Goal: Use online tool/utility

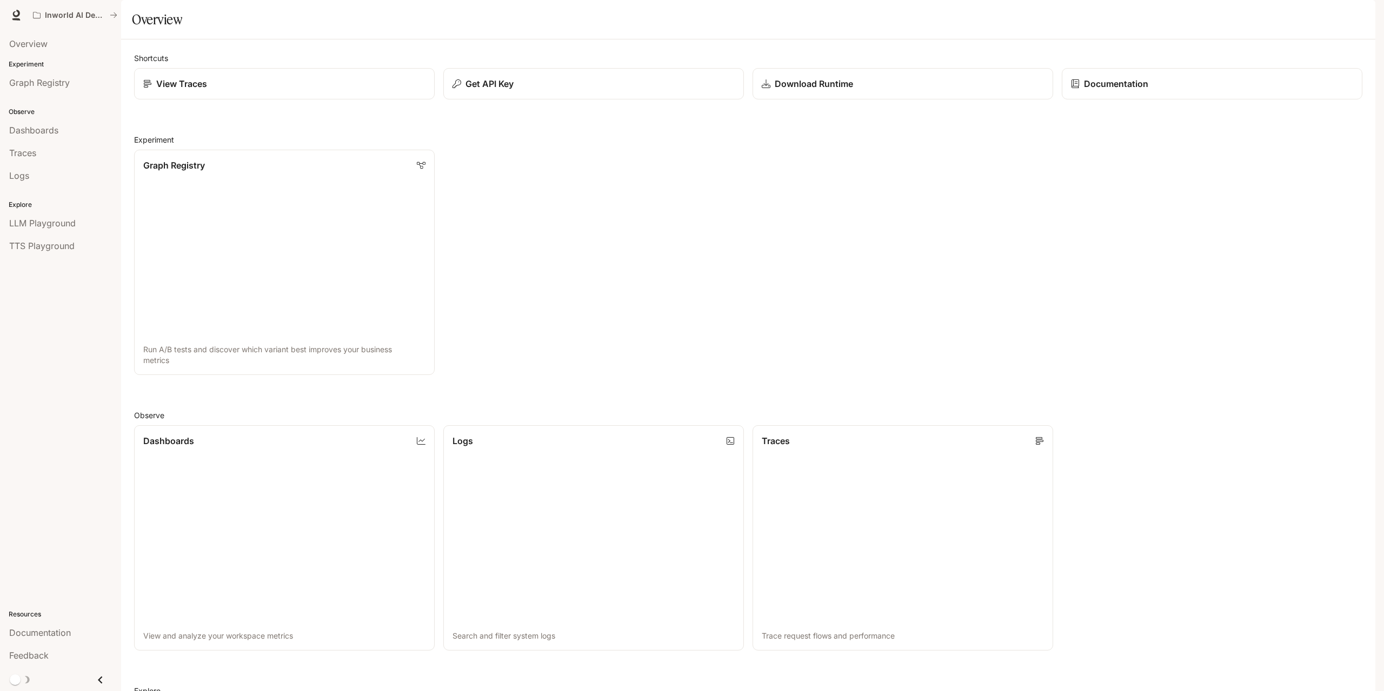
click at [488, 30] on div "Overview" at bounding box center [748, 20] width 1233 height 22
click at [46, 244] on span "TTS Playground" at bounding box center [41, 245] width 65 height 13
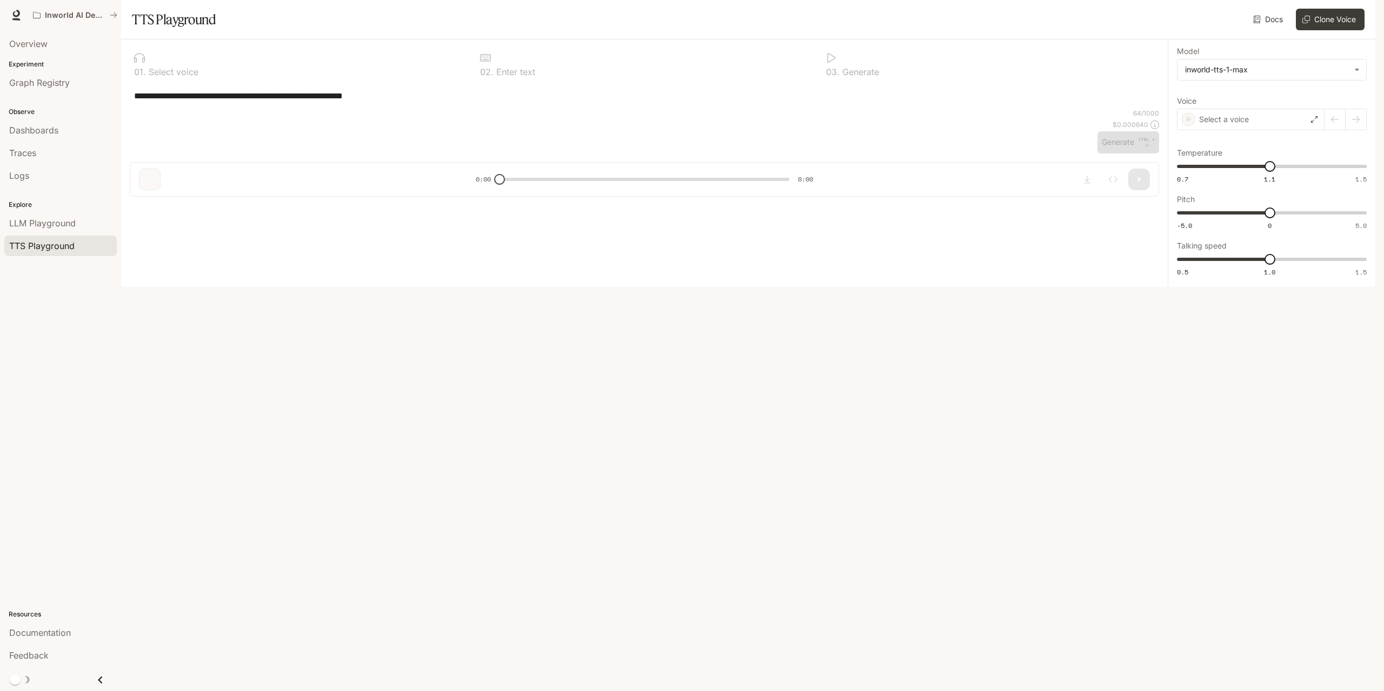
type textarea "**********"
type input "****"
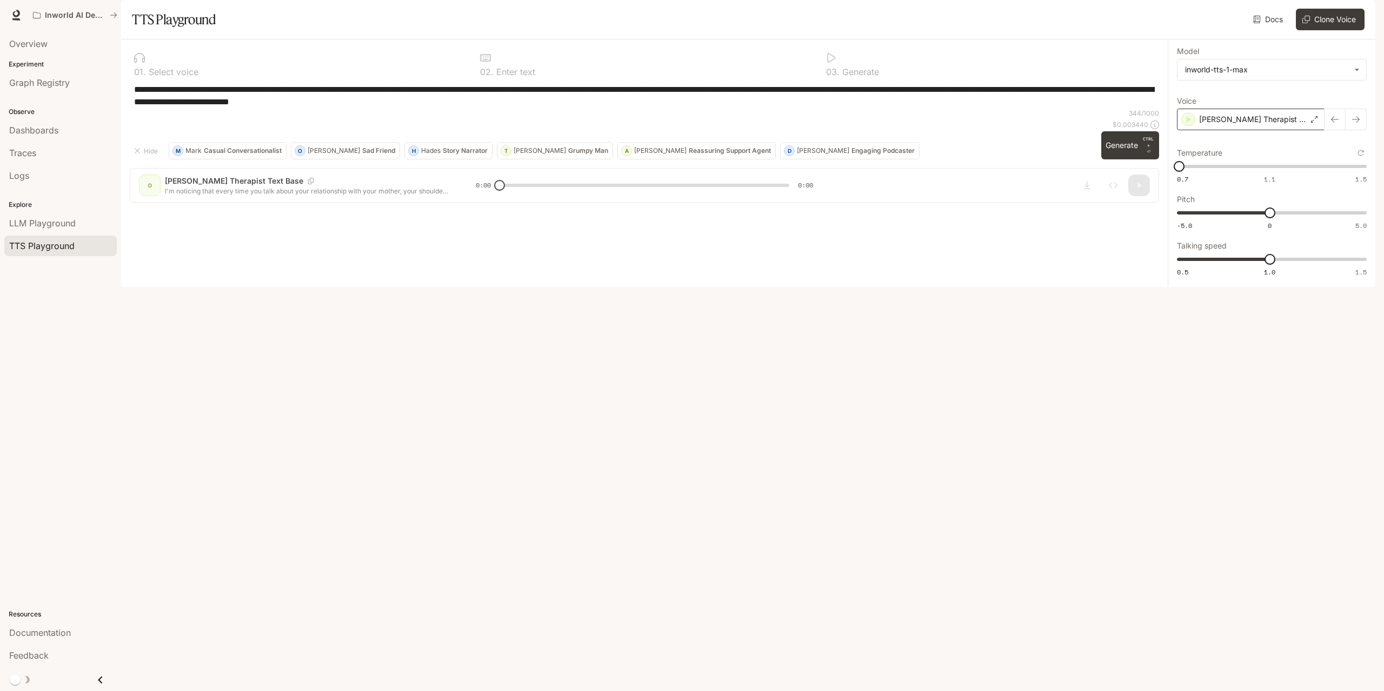
click at [1267, 125] on p "[PERSON_NAME] Therapist Text Base" at bounding box center [1253, 119] width 108 height 11
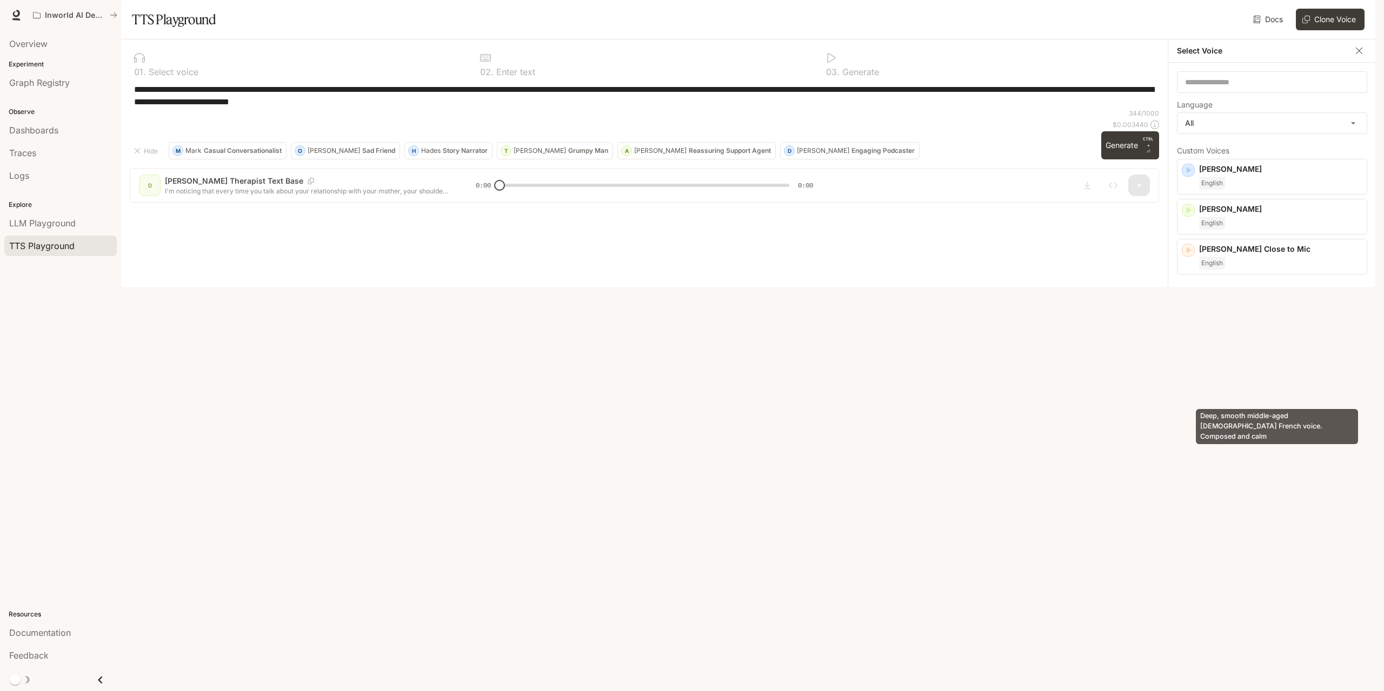
click at [1262, 370] on p "Deep, smooth middle-aged [DEMOGRAPHIC_DATA] French voice. Composed and calm" at bounding box center [1280, 360] width 163 height 19
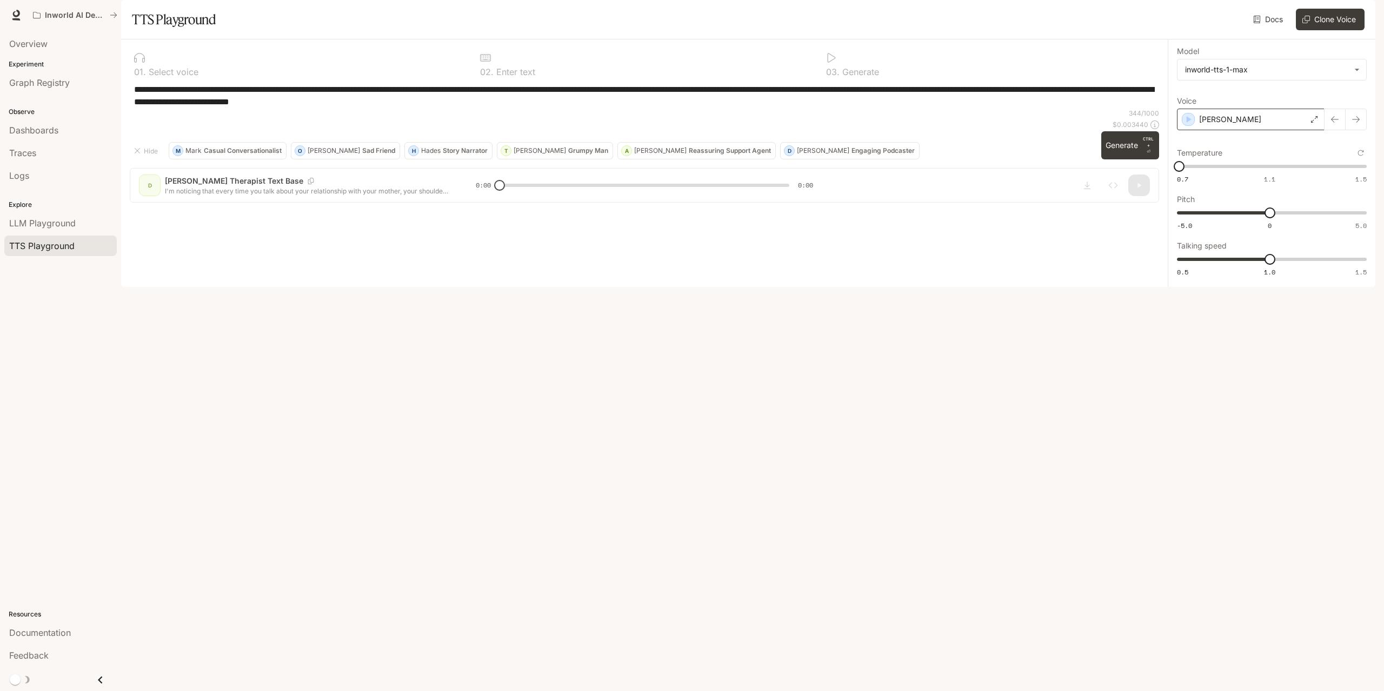
click at [1263, 130] on div "[PERSON_NAME]" at bounding box center [1251, 120] width 148 height 22
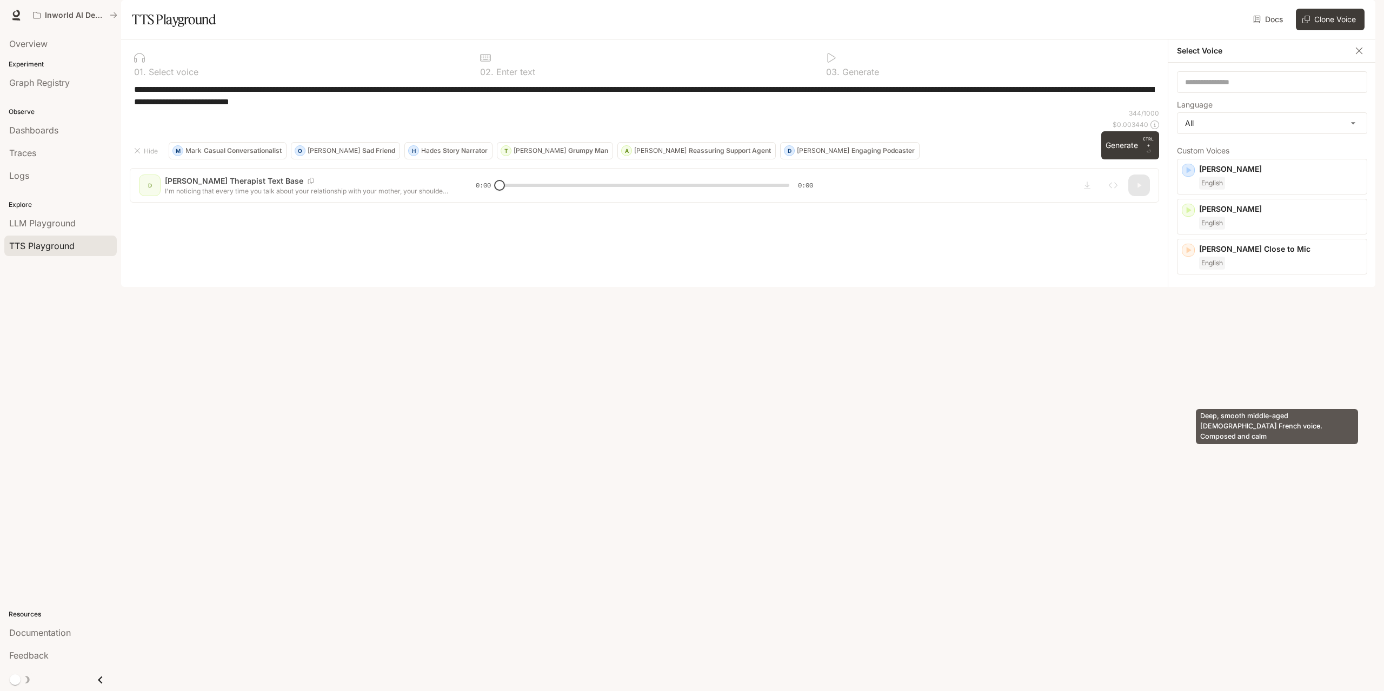
click at [1261, 370] on p "Deep, smooth middle-aged [DEMOGRAPHIC_DATA] French voice. Composed and calm" at bounding box center [1280, 360] width 163 height 19
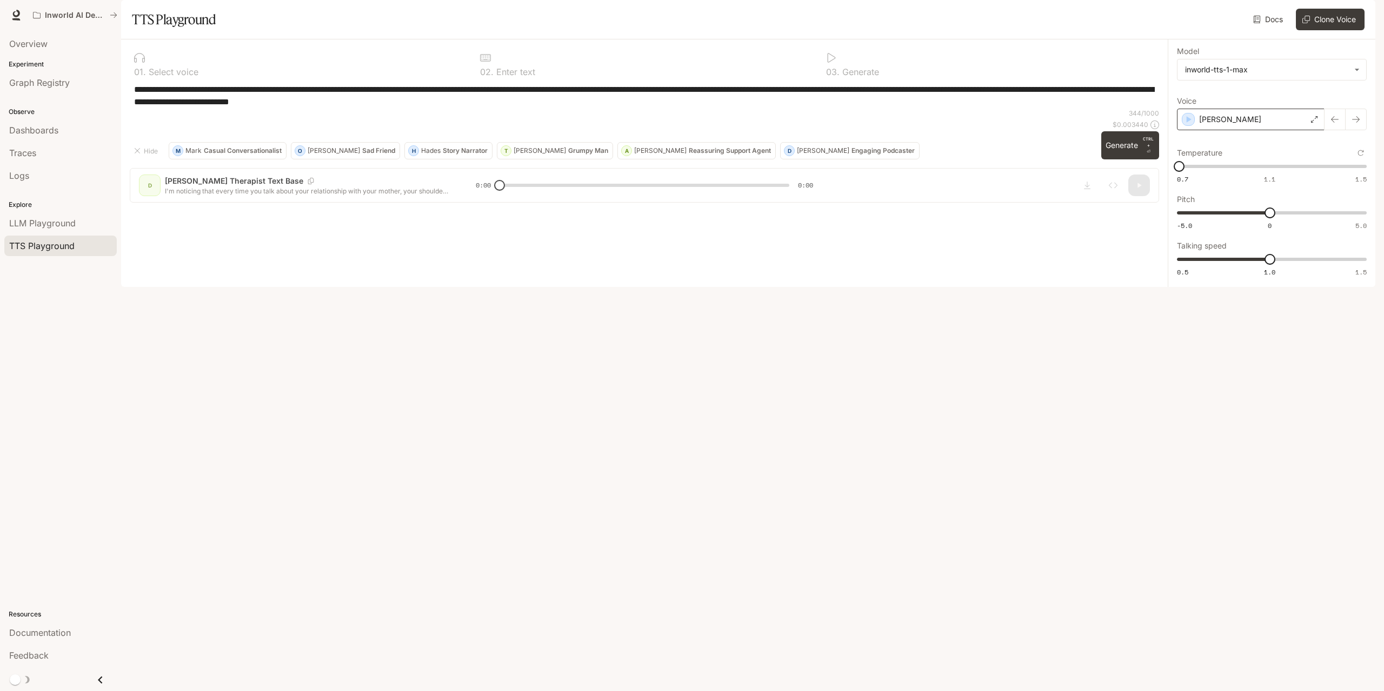
click at [1276, 130] on div "[PERSON_NAME]" at bounding box center [1251, 120] width 148 height 22
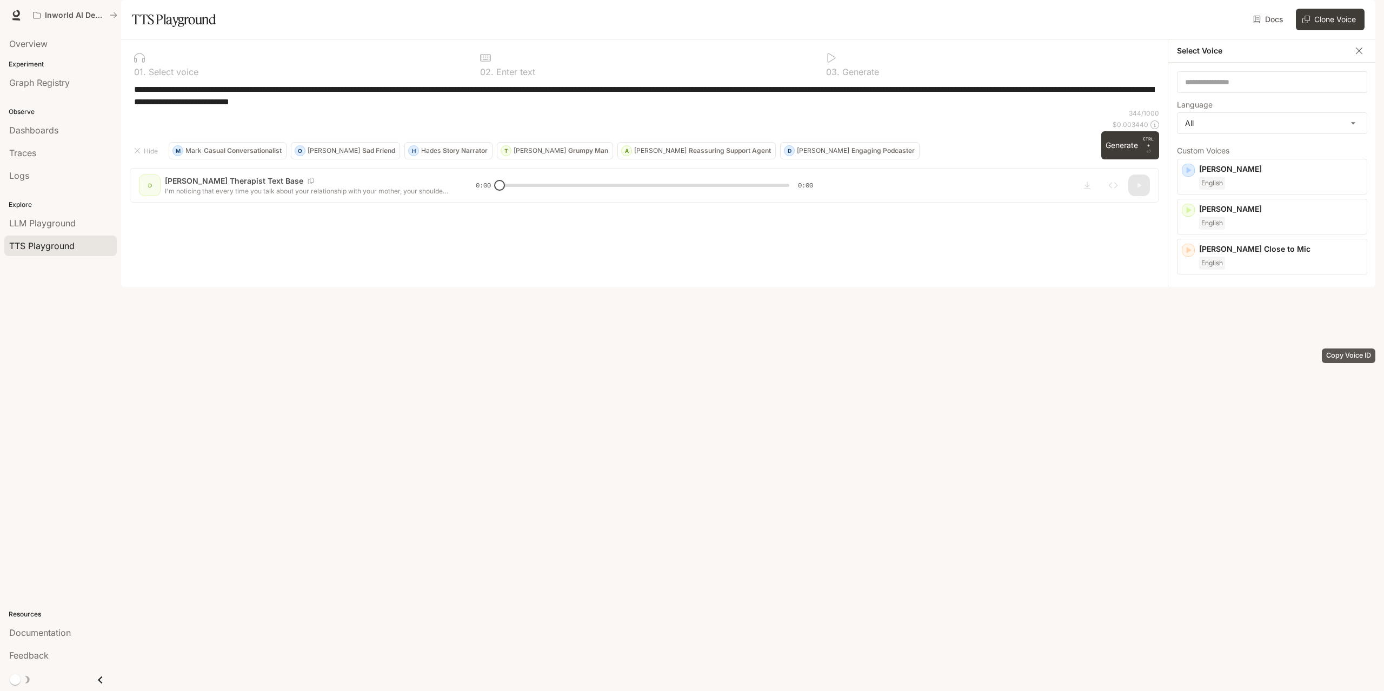
drag, startPoint x: 1281, startPoint y: 395, endPoint x: 1346, endPoint y: 375, distance: 68.0
click at [1346, 375] on div "[PERSON_NAME], smooth middle-aged [DEMOGRAPHIC_DATA] French voice. Composed and…" at bounding box center [1272, 362] width 190 height 55
click at [1346, 287] on div "**********" at bounding box center [1272, 163] width 208 height 248
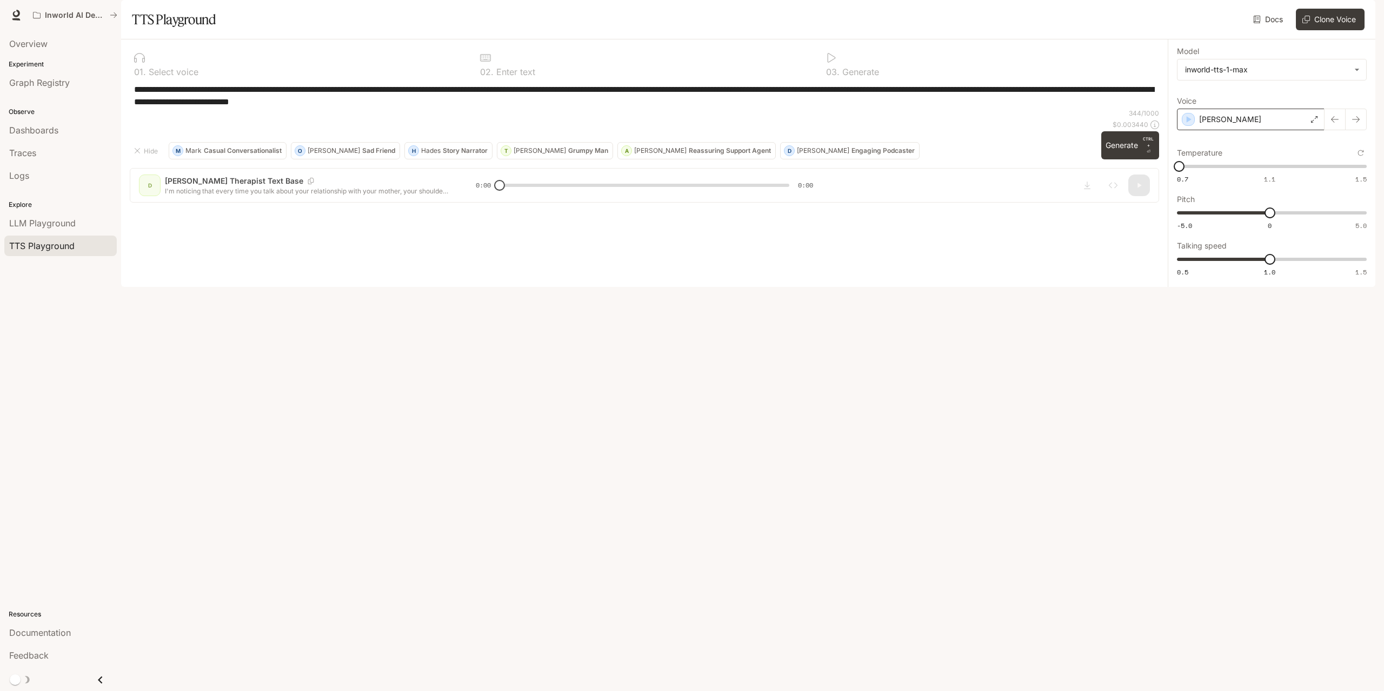
click at [1276, 130] on div "[PERSON_NAME]" at bounding box center [1251, 120] width 148 height 22
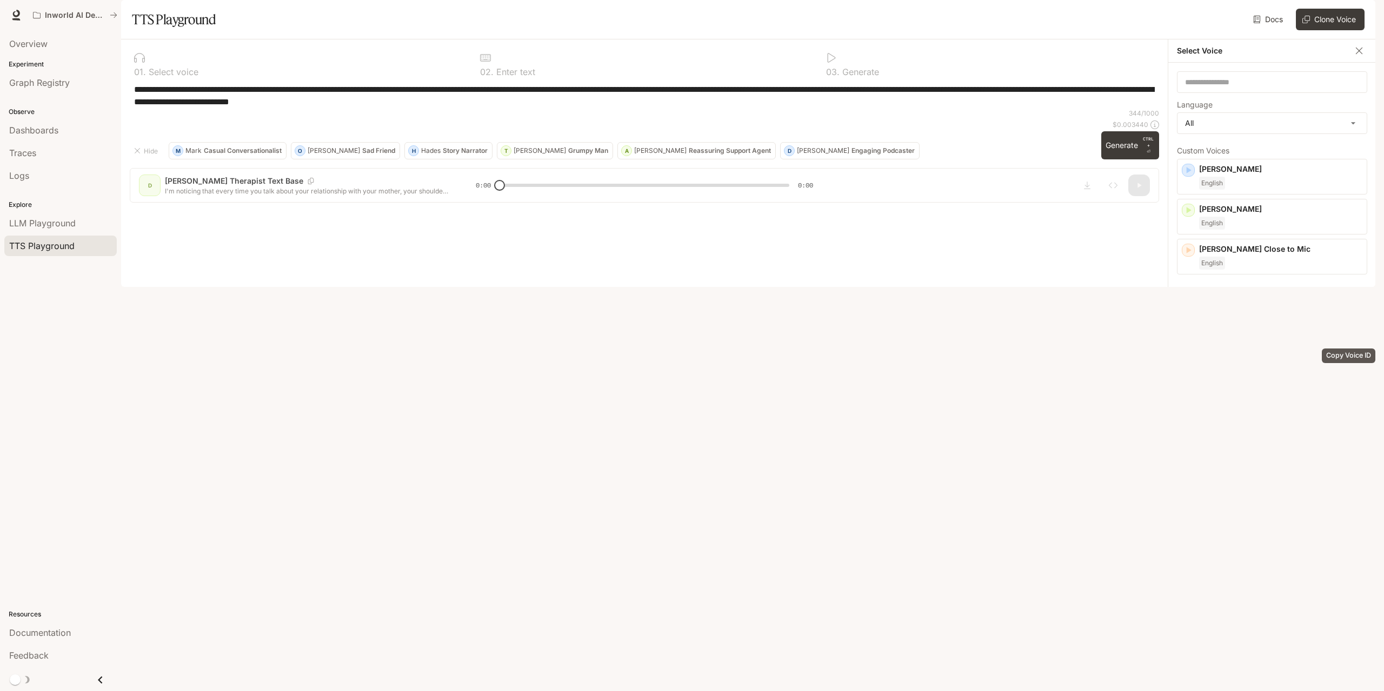
click at [1351, 348] on icon "Copy Voice ID" at bounding box center [1356, 343] width 11 height 9
click at [1338, 292] on icon "Copy Voice ID" at bounding box center [1343, 287] width 11 height 9
click at [1237, 479] on p "A warm, natural [DEMOGRAPHIC_DATA] voice" at bounding box center [1280, 475] width 163 height 10
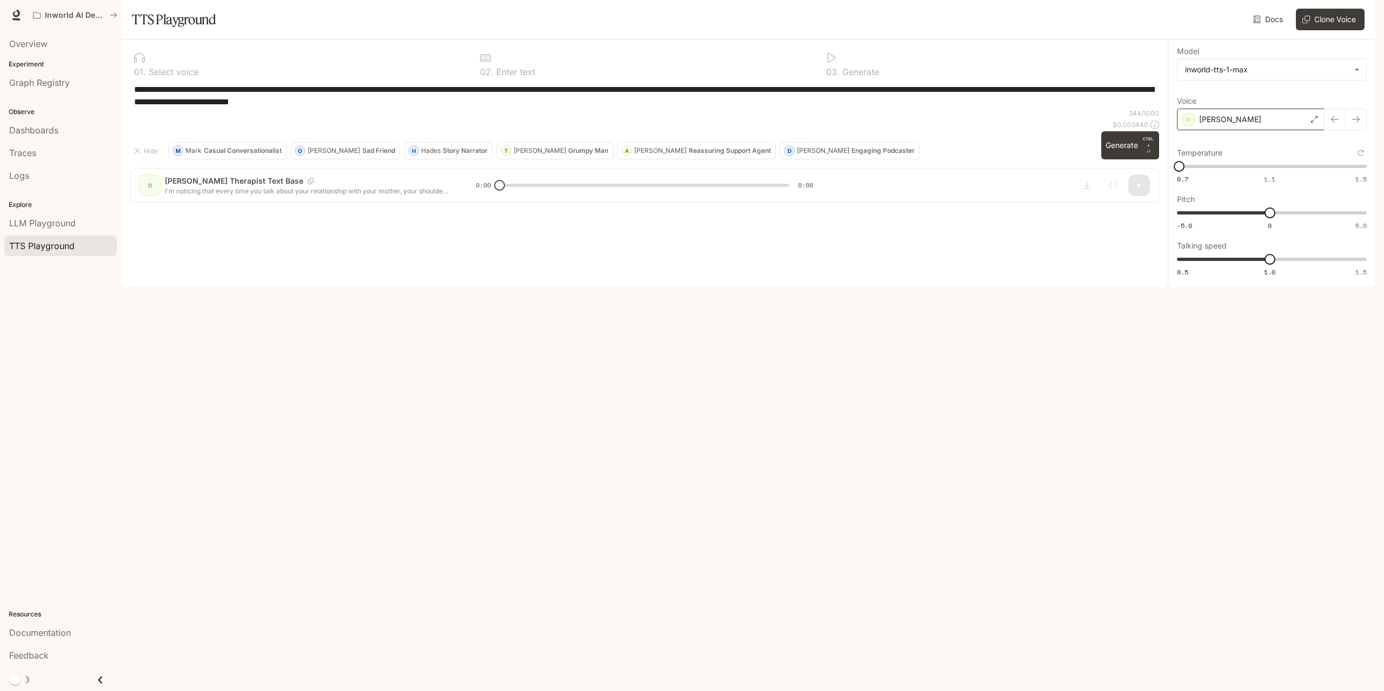
click at [1273, 130] on div "[PERSON_NAME]" at bounding box center [1251, 120] width 148 height 22
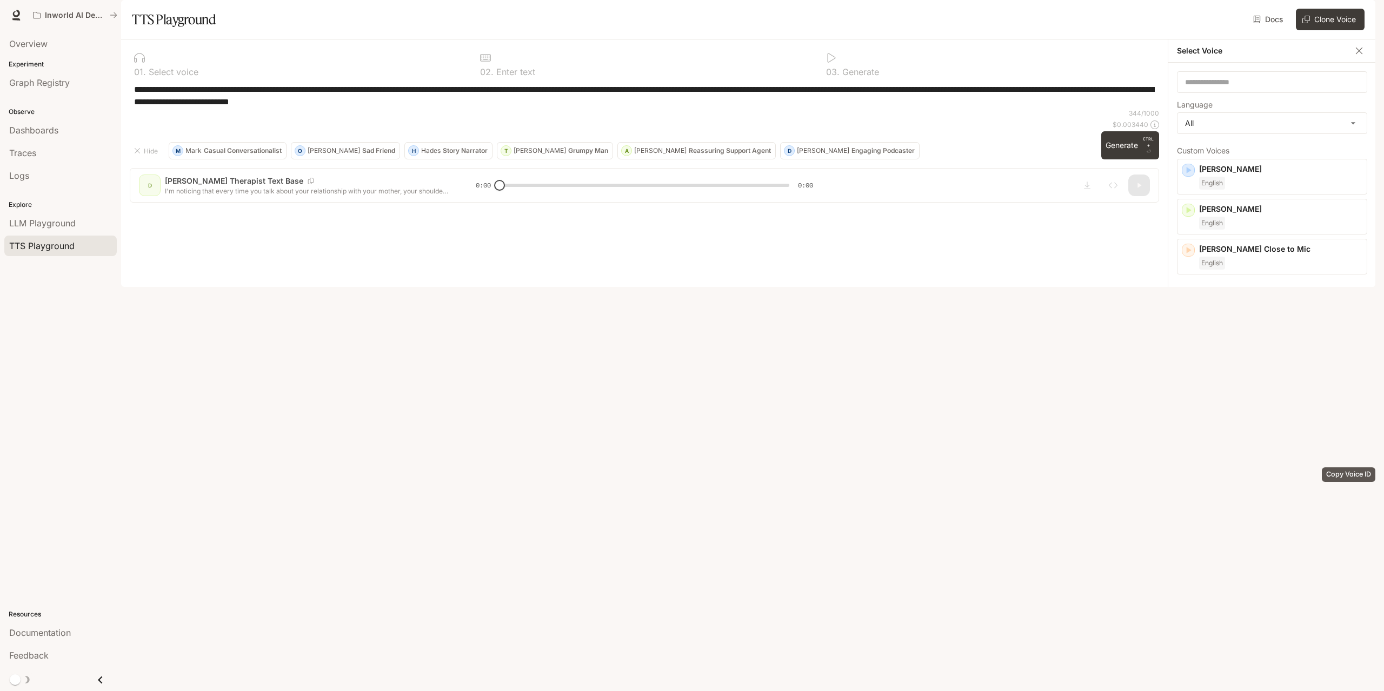
click at [1351, 467] on icon "Copy Voice ID" at bounding box center [1356, 462] width 11 height 9
click at [1338, 292] on icon "Copy Voice ID" at bounding box center [1343, 287] width 11 height 9
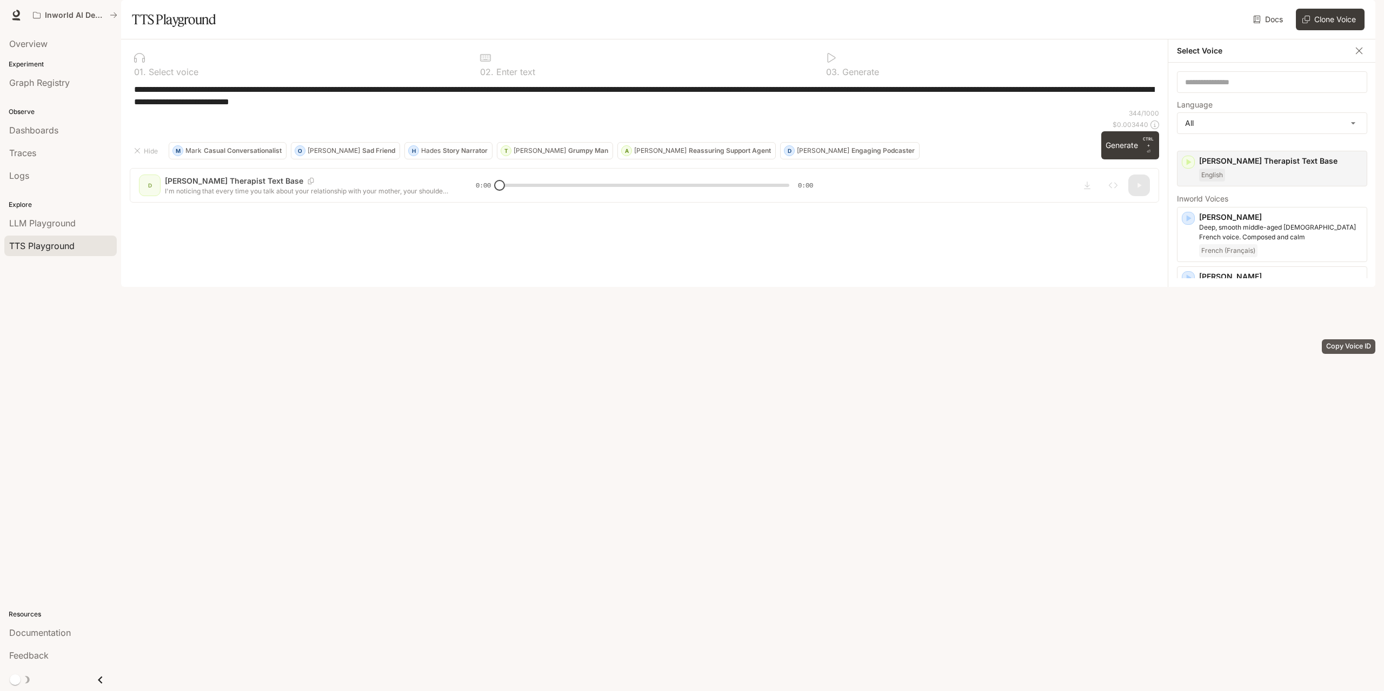
click at [1351, 339] on icon "Copy Voice ID" at bounding box center [1356, 334] width 11 height 9
